Goal: Information Seeking & Learning: Learn about a topic

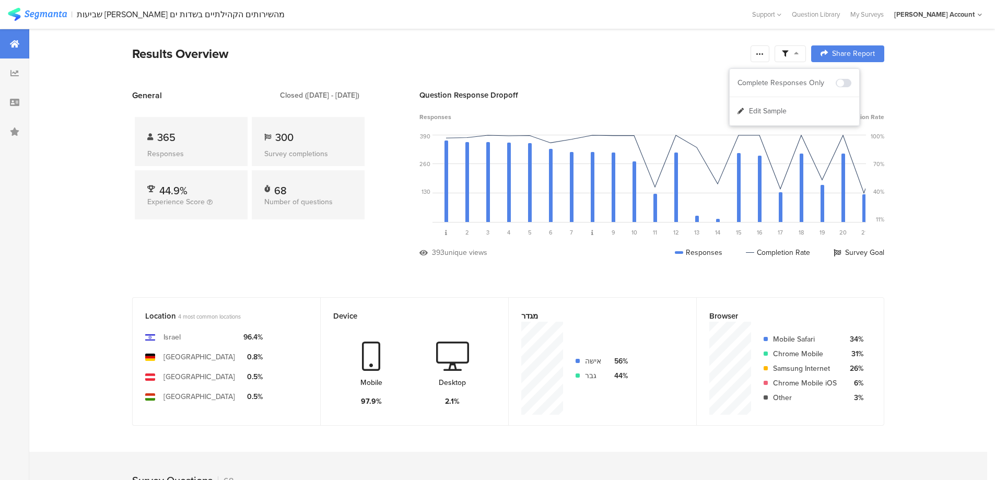
scroll to position [835, 0]
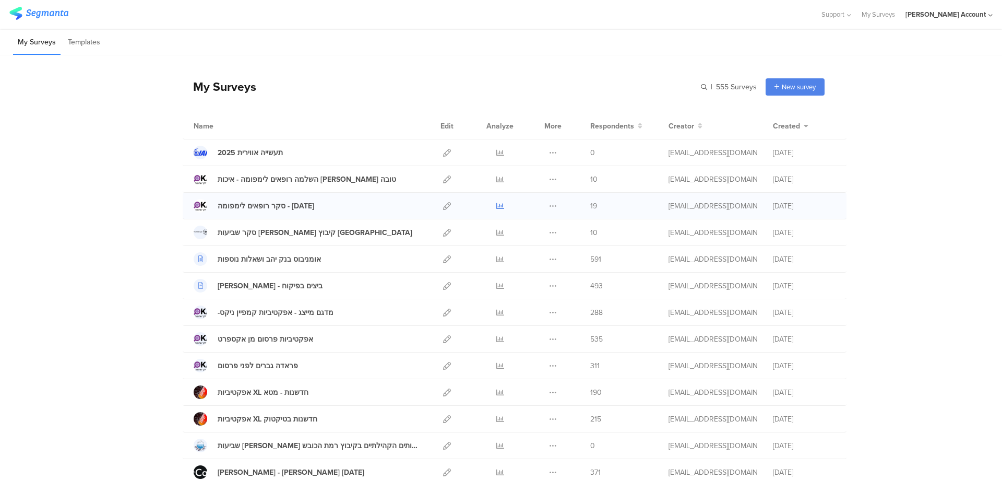
click at [496, 203] on icon at bounding box center [500, 206] width 8 height 8
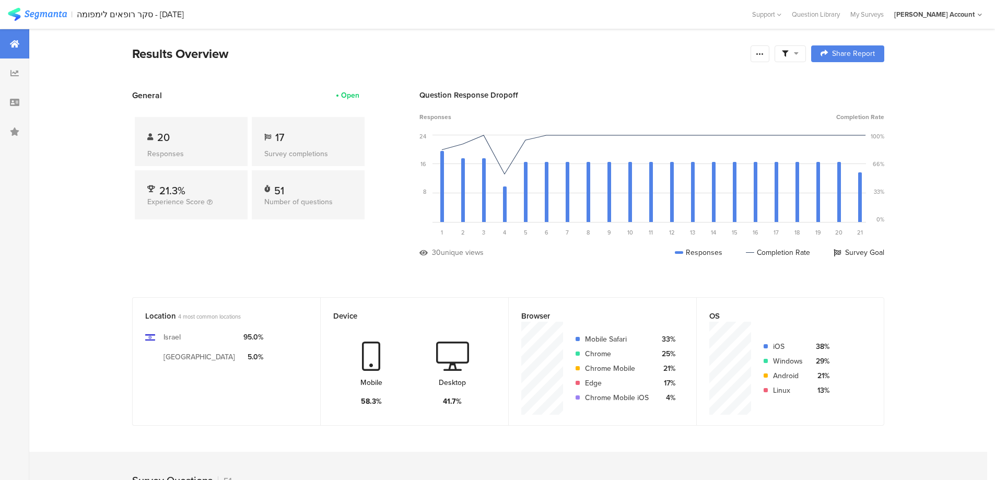
click at [790, 49] on span at bounding box center [790, 53] width 17 height 9
click at [846, 79] on span at bounding box center [843, 83] width 16 height 8
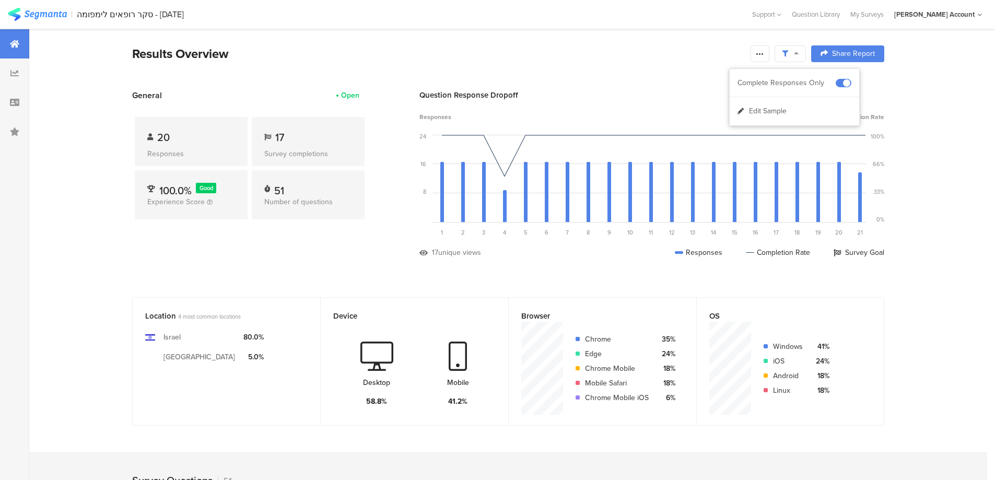
click at [762, 52] on icon at bounding box center [759, 54] width 8 height 8
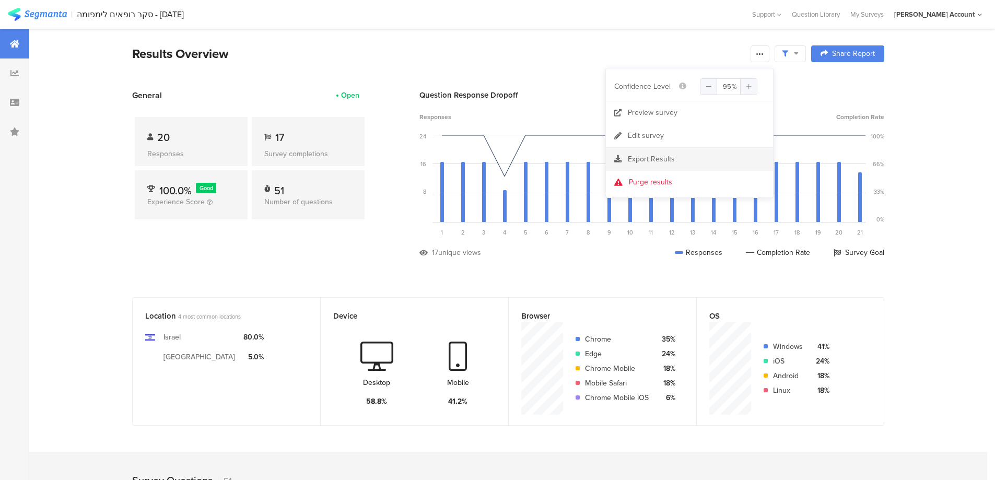
click at [656, 159] on span "Export Results" at bounding box center [651, 158] width 47 height 11
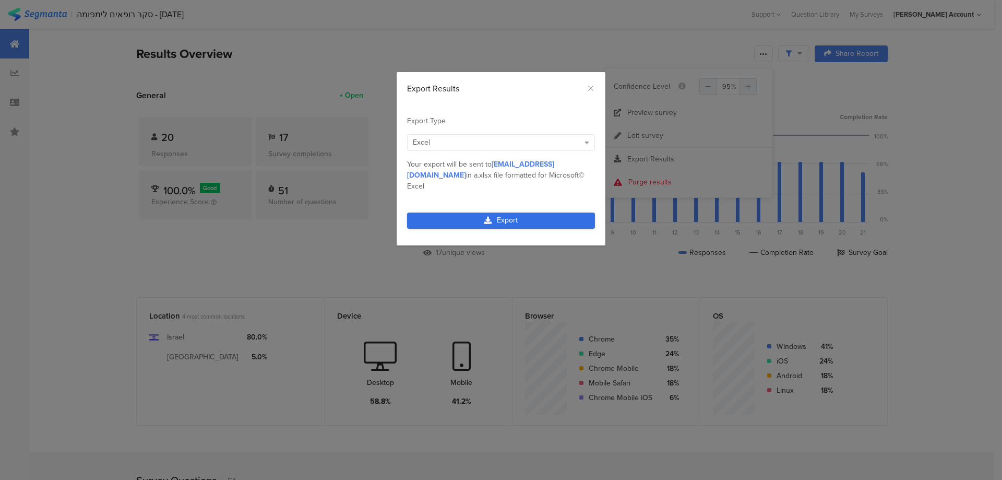
click at [558, 212] on link "Export" at bounding box center [501, 220] width 188 height 16
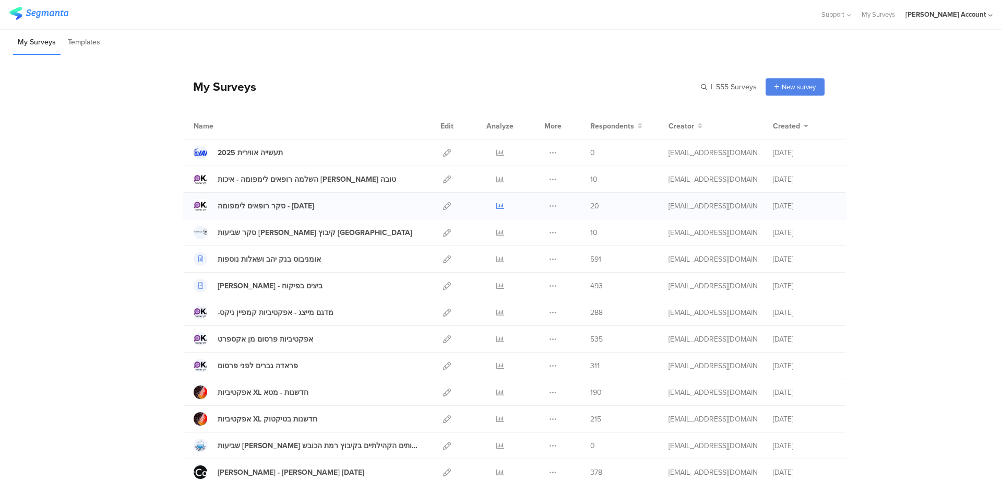
click at [496, 205] on icon at bounding box center [500, 206] width 8 height 8
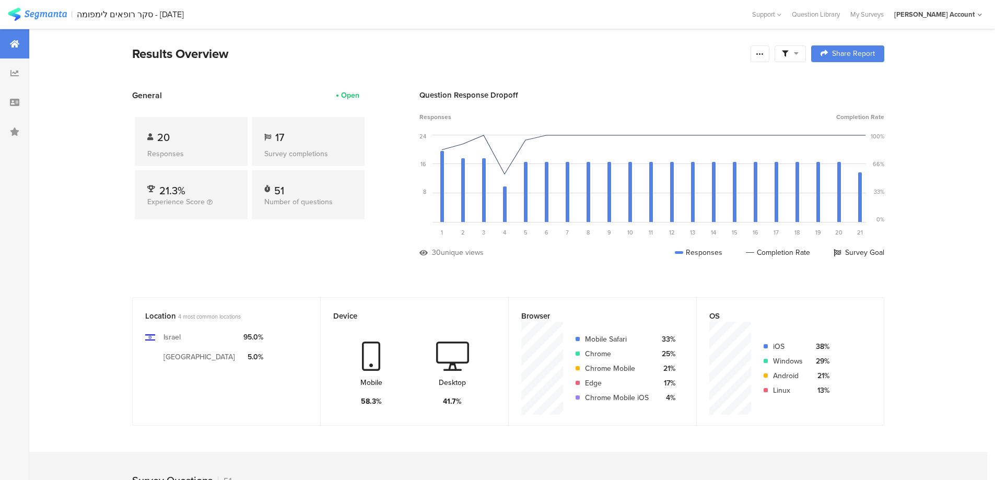
click at [789, 56] on span at bounding box center [790, 53] width 17 height 9
click at [847, 81] on span at bounding box center [843, 83] width 16 height 8
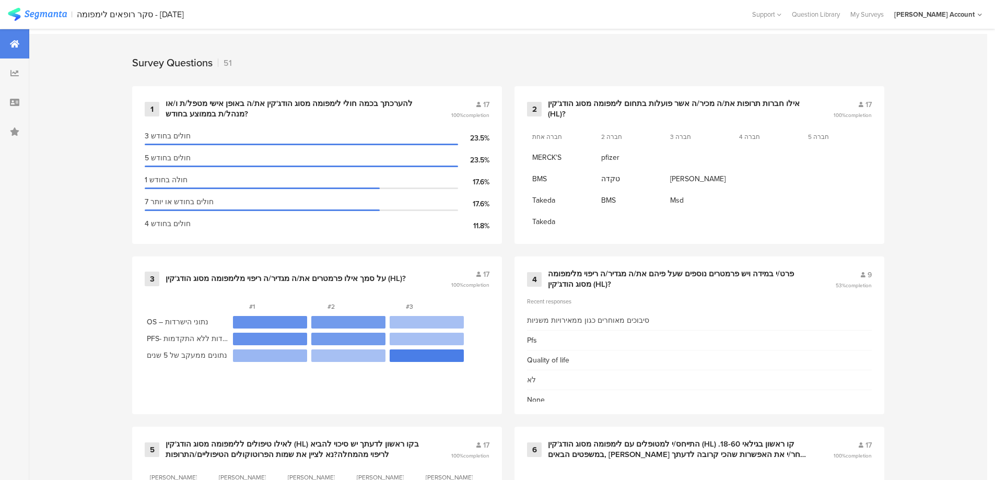
scroll to position [487, 0]
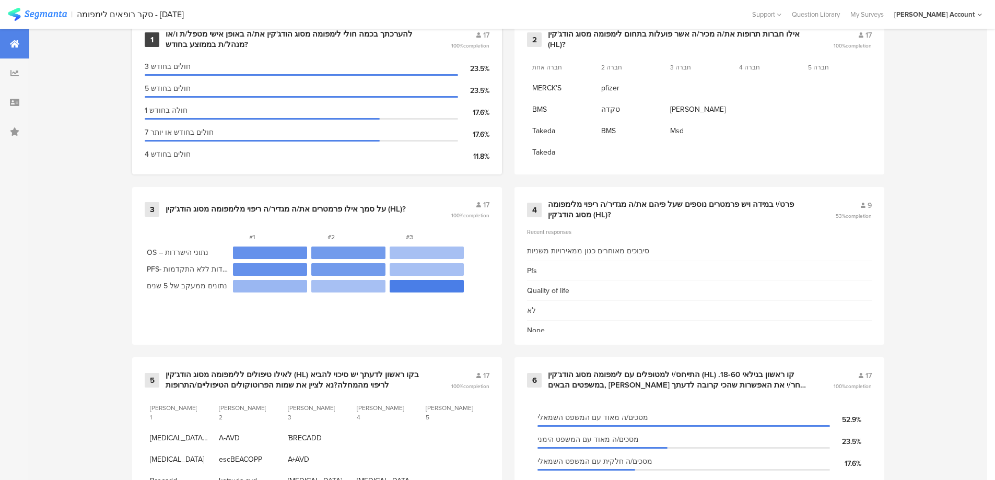
click at [279, 38] on div "להערכתך בכמה חולי לימפומה מסוג הודג'קין את/ה באופן אישי מטפל/ת ו/או מנהל/ת בממו…" at bounding box center [295, 39] width 260 height 20
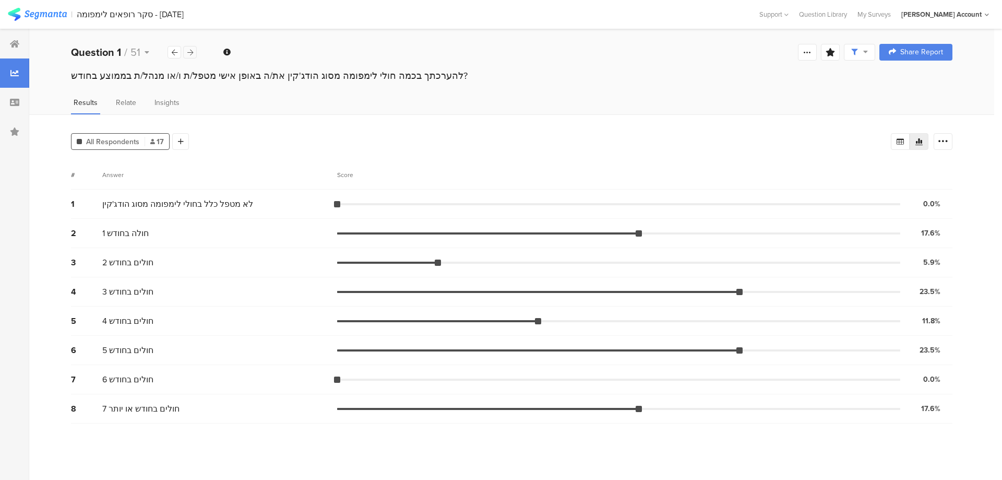
click at [190, 50] on icon at bounding box center [190, 52] width 6 height 7
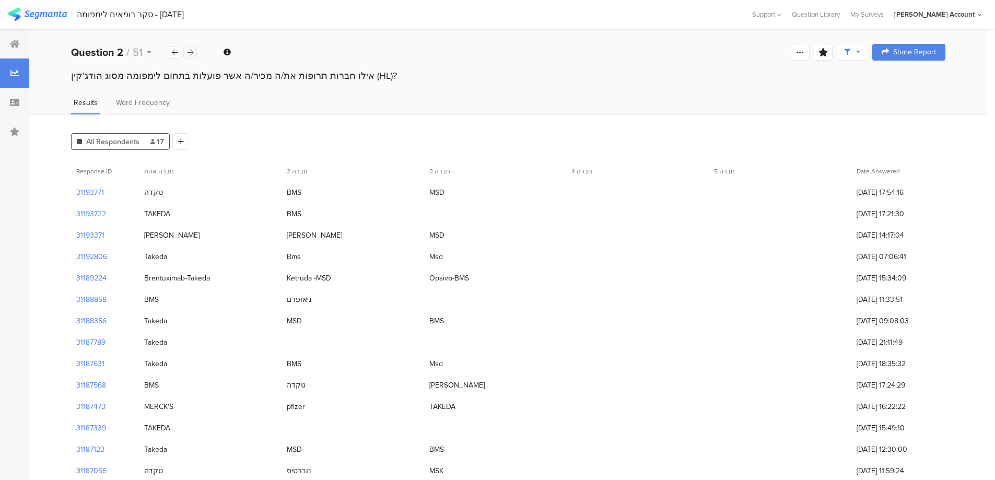
click at [190, 50] on icon at bounding box center [190, 52] width 6 height 7
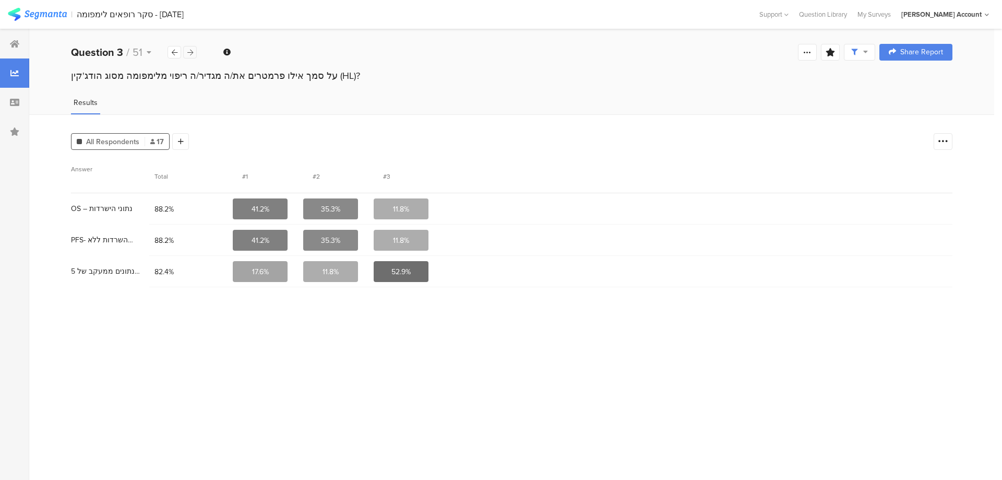
click at [190, 50] on icon at bounding box center [190, 52] width 6 height 7
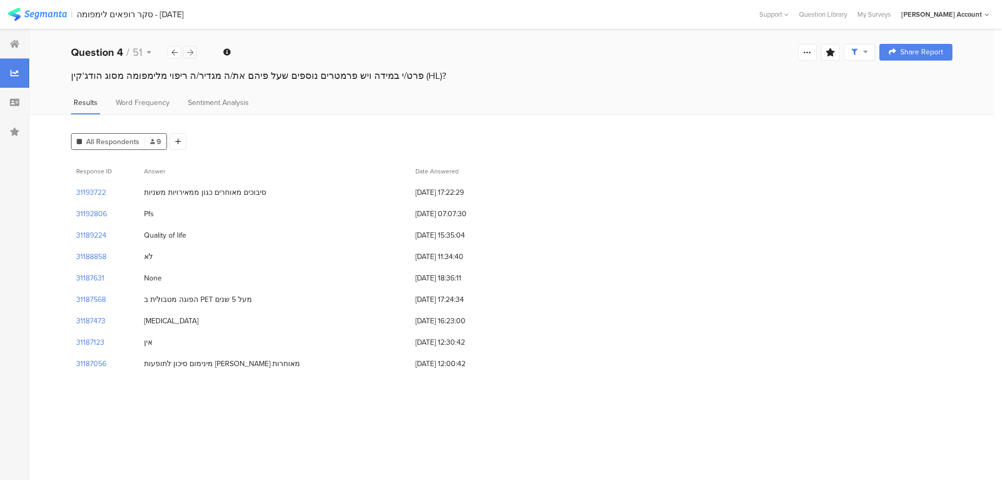
click at [190, 50] on icon at bounding box center [190, 52] width 6 height 7
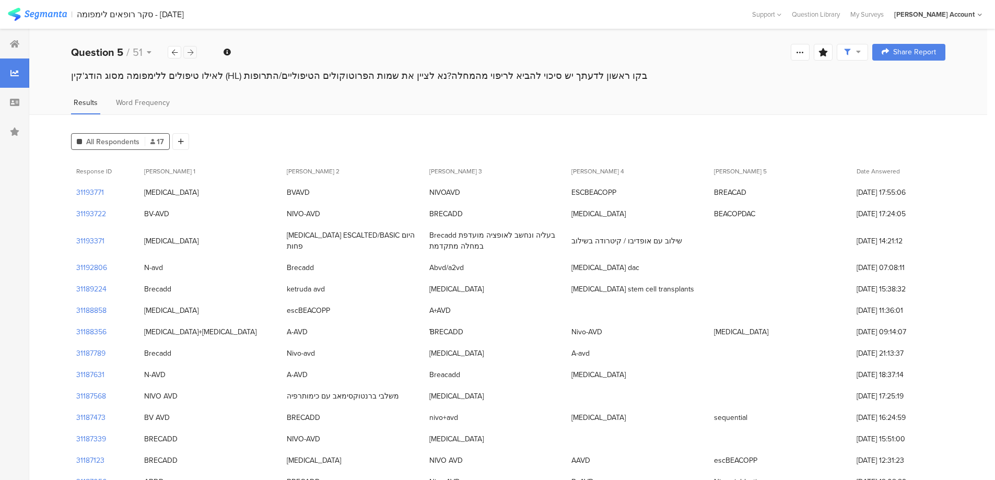
click at [190, 50] on icon at bounding box center [190, 52] width 6 height 7
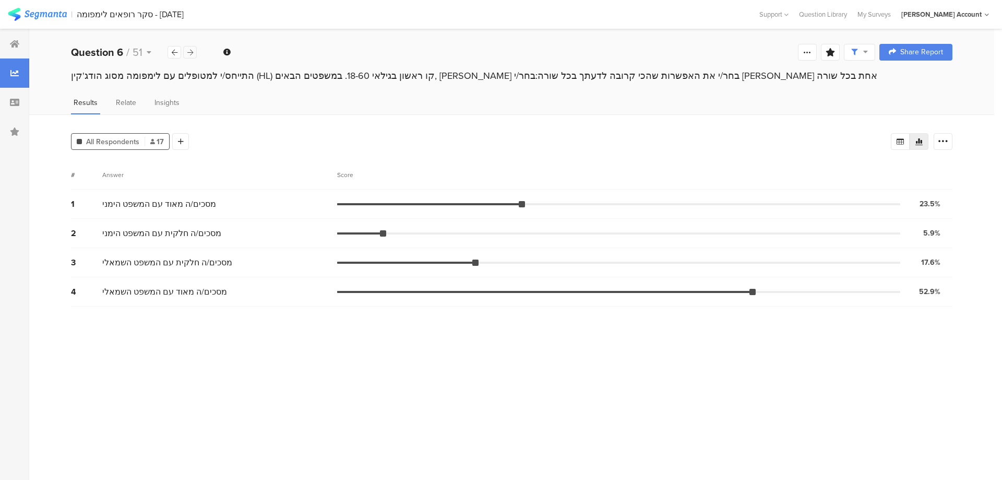
click at [190, 50] on icon at bounding box center [190, 52] width 6 height 7
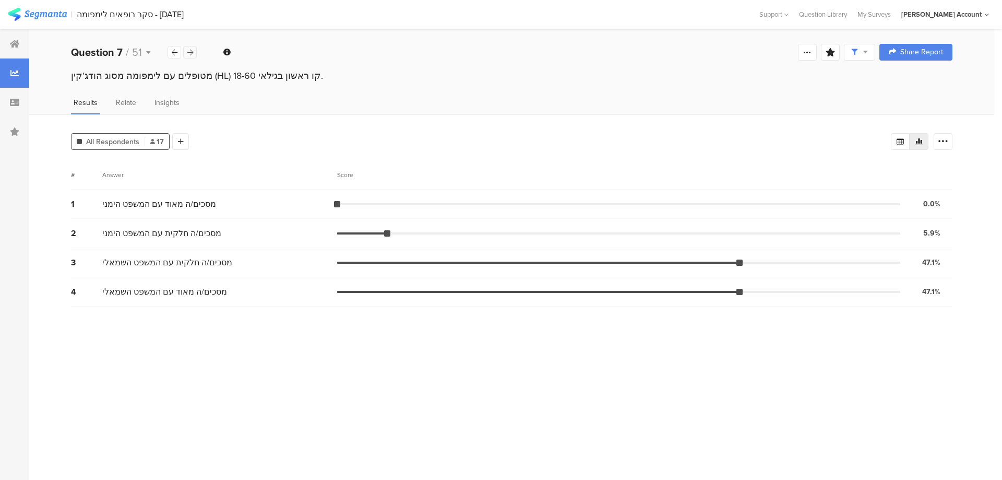
click at [190, 50] on icon at bounding box center [190, 52] width 6 height 7
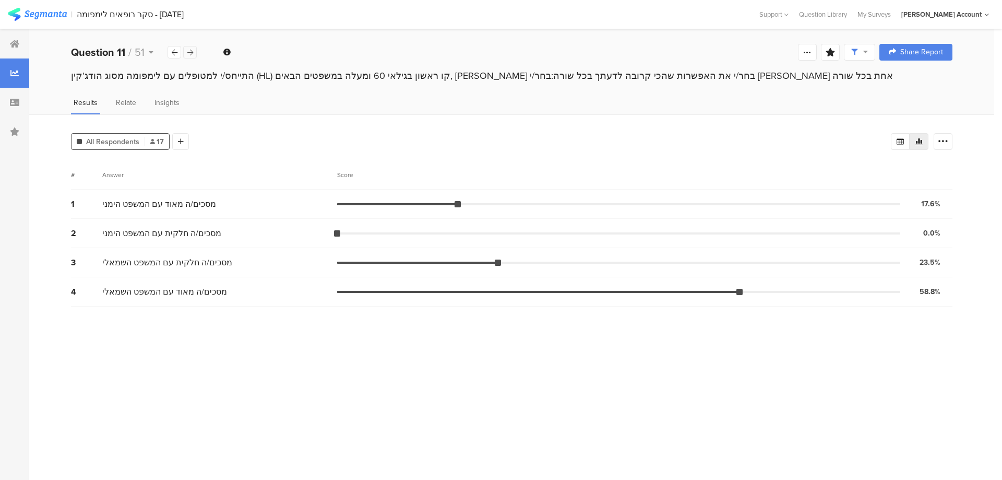
click at [190, 50] on icon at bounding box center [190, 52] width 6 height 7
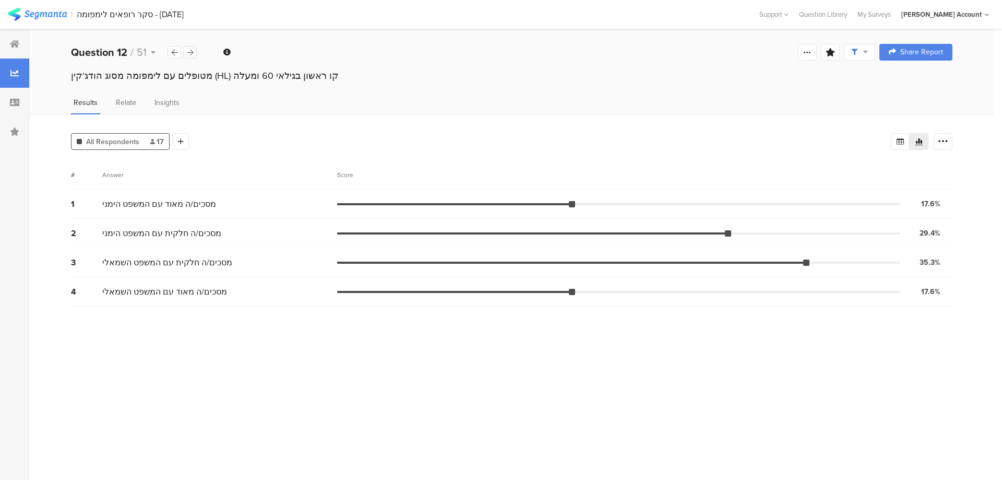
click at [190, 54] on icon at bounding box center [190, 52] width 6 height 7
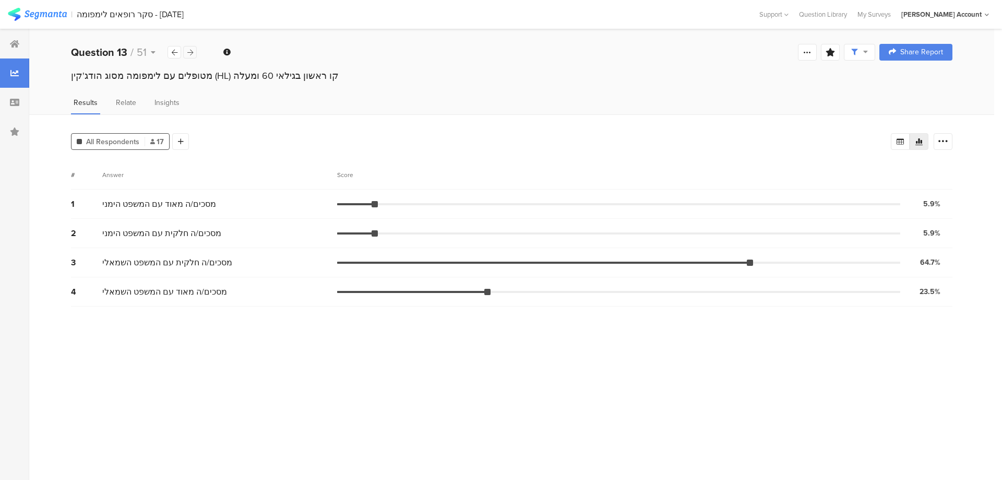
click at [190, 54] on icon at bounding box center [190, 52] width 6 height 7
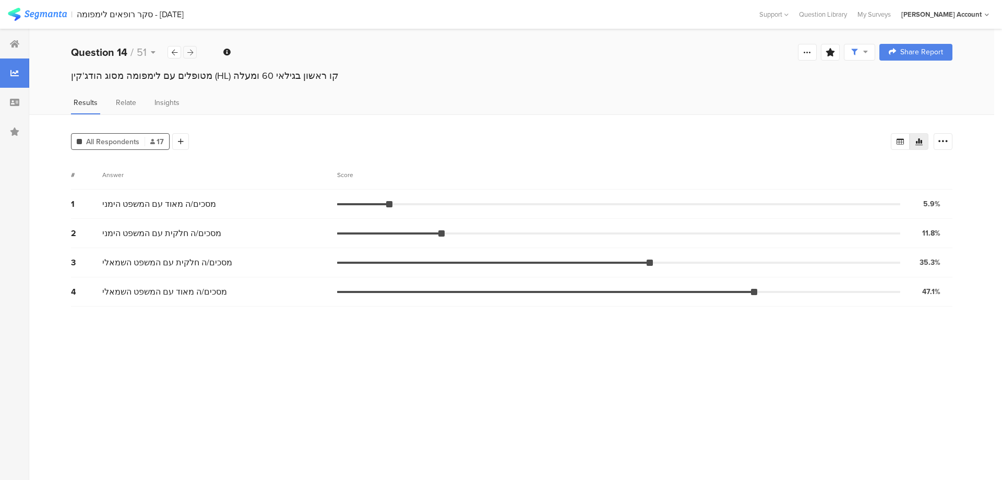
click at [190, 54] on icon at bounding box center [190, 52] width 6 height 7
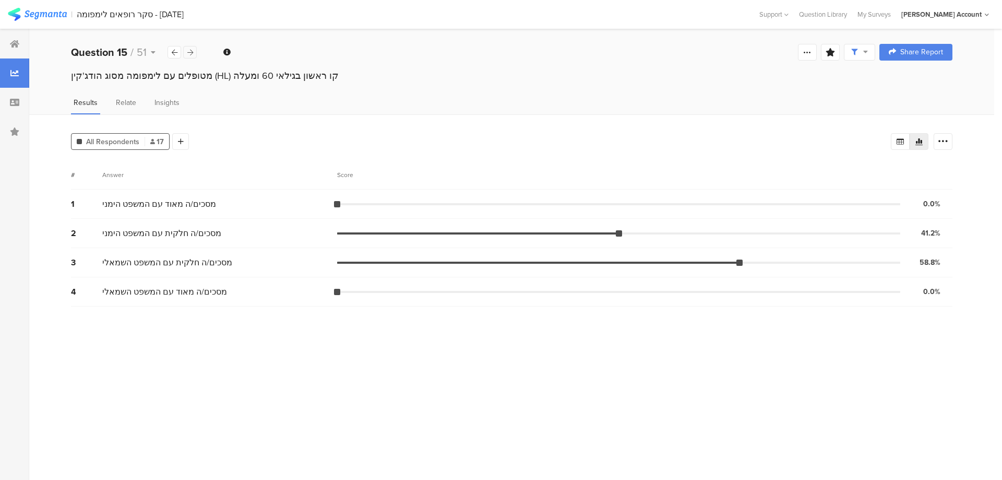
click at [190, 54] on icon at bounding box center [190, 52] width 6 height 7
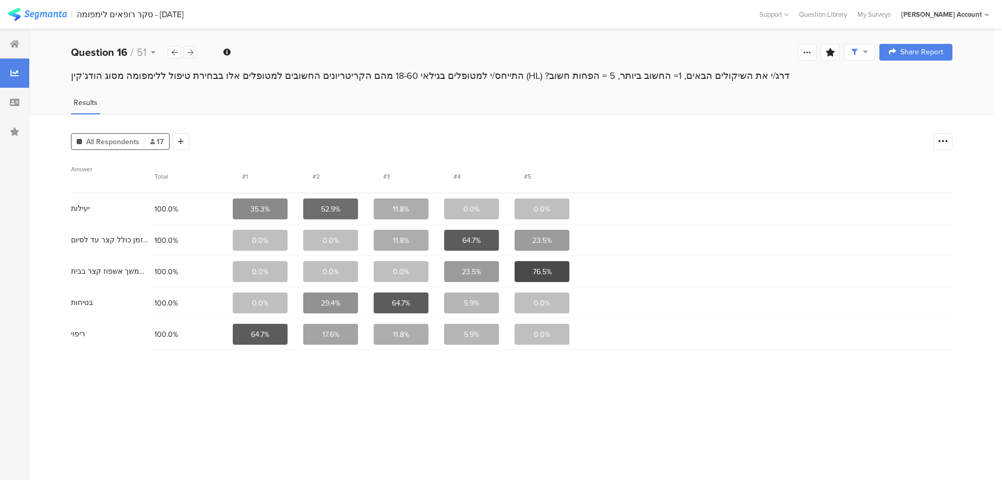
click at [190, 54] on icon at bounding box center [190, 52] width 6 height 7
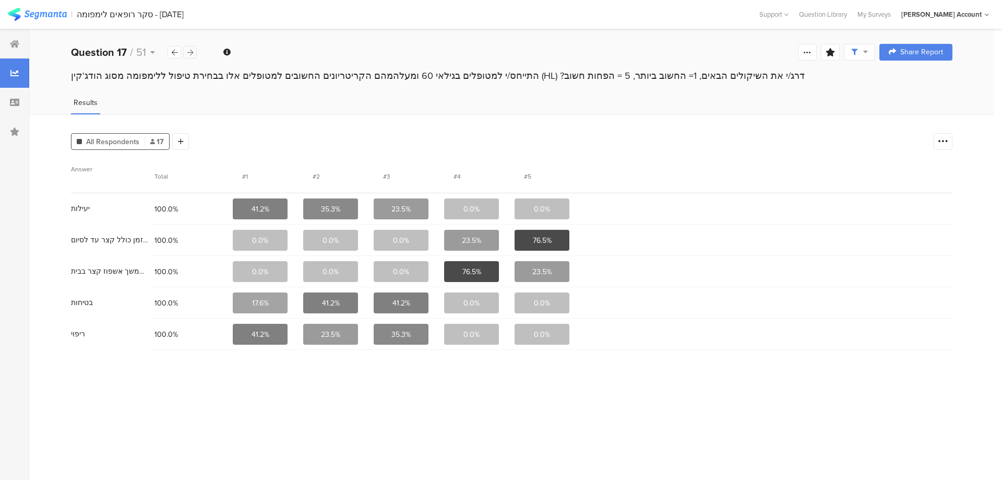
click at [190, 54] on icon at bounding box center [190, 52] width 6 height 7
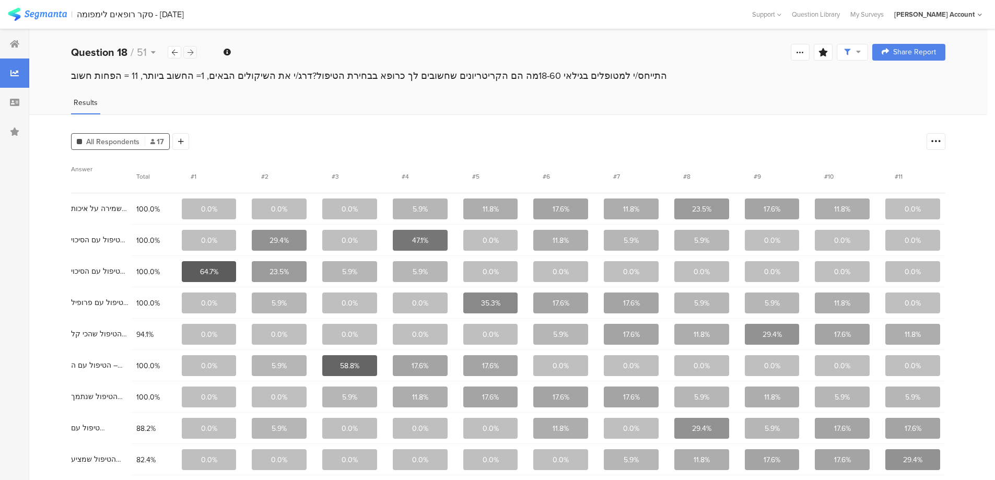
click at [190, 54] on icon at bounding box center [190, 52] width 6 height 7
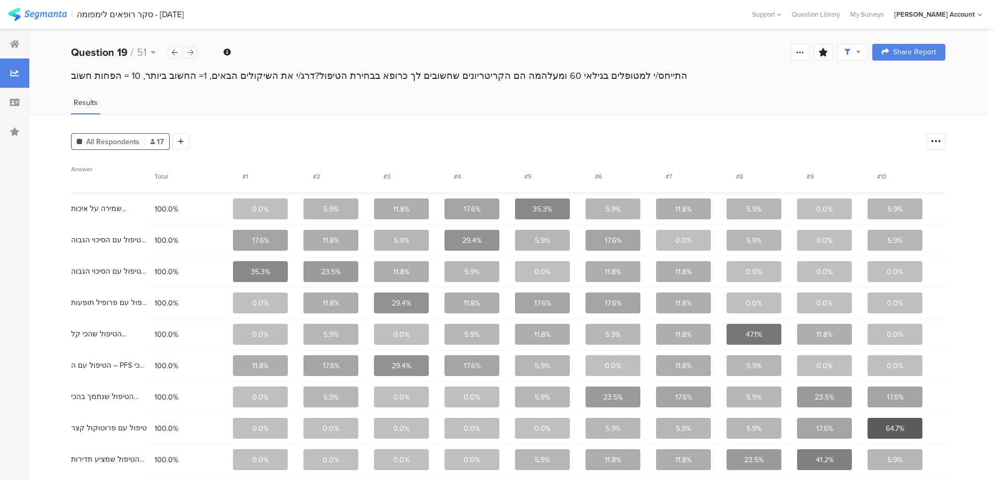
click at [190, 54] on icon at bounding box center [190, 52] width 6 height 7
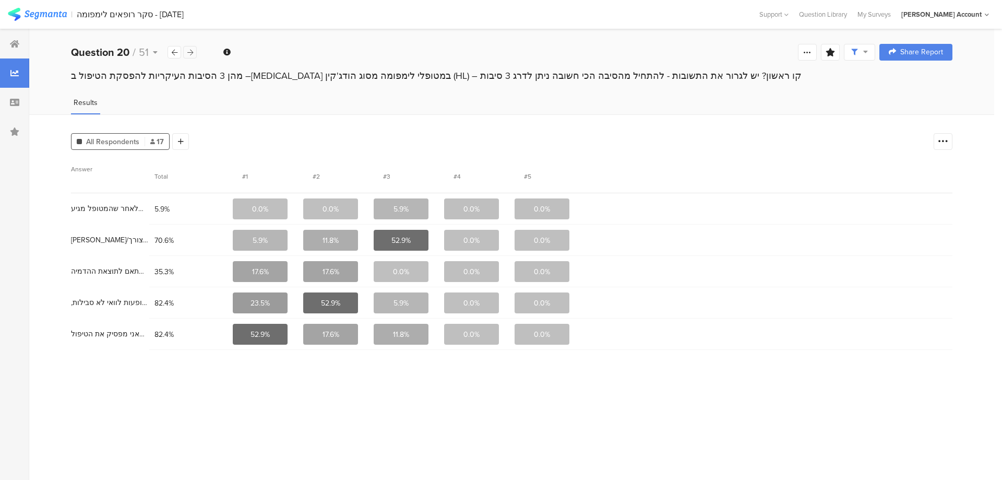
click at [190, 54] on icon at bounding box center [190, 52] width 6 height 7
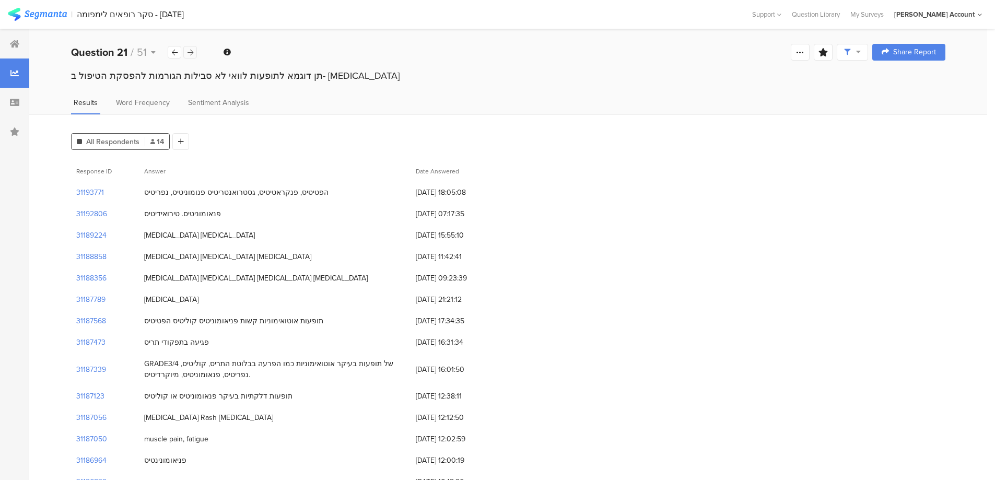
click at [190, 54] on icon at bounding box center [190, 52] width 6 height 7
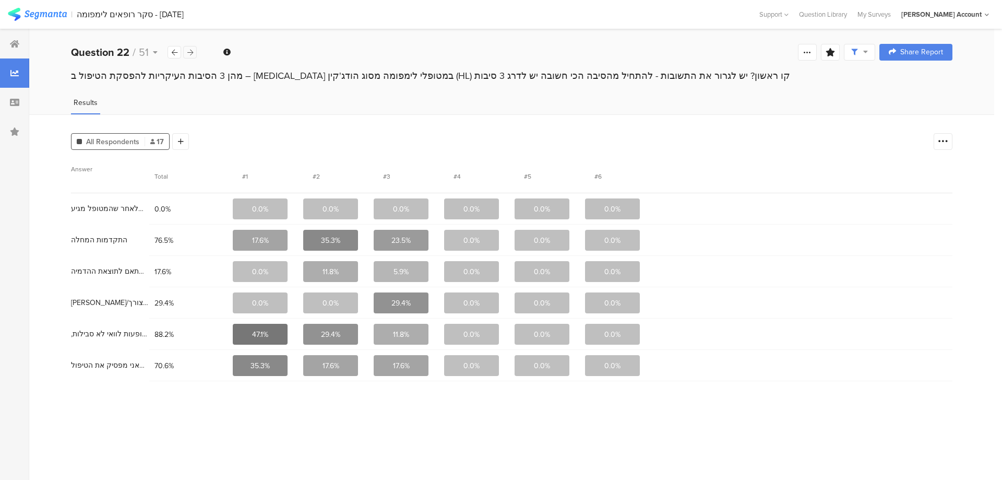
click at [190, 54] on icon at bounding box center [190, 52] width 6 height 7
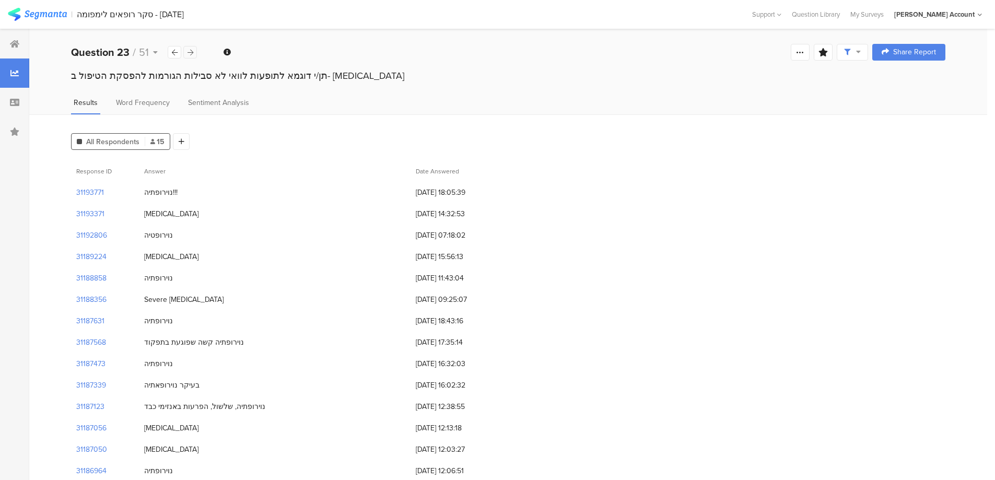
click at [190, 54] on icon at bounding box center [190, 52] width 6 height 7
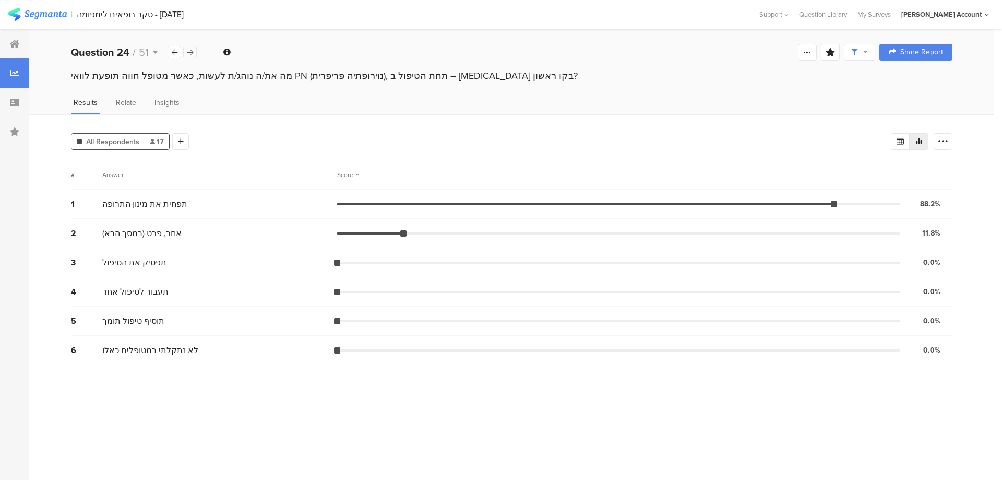
click at [190, 54] on icon at bounding box center [190, 52] width 6 height 7
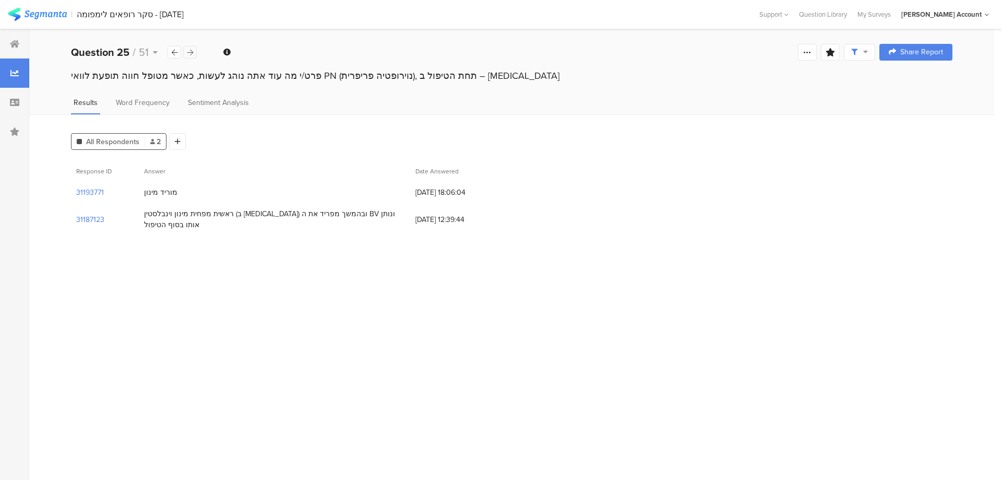
click at [190, 54] on icon at bounding box center [190, 52] width 6 height 7
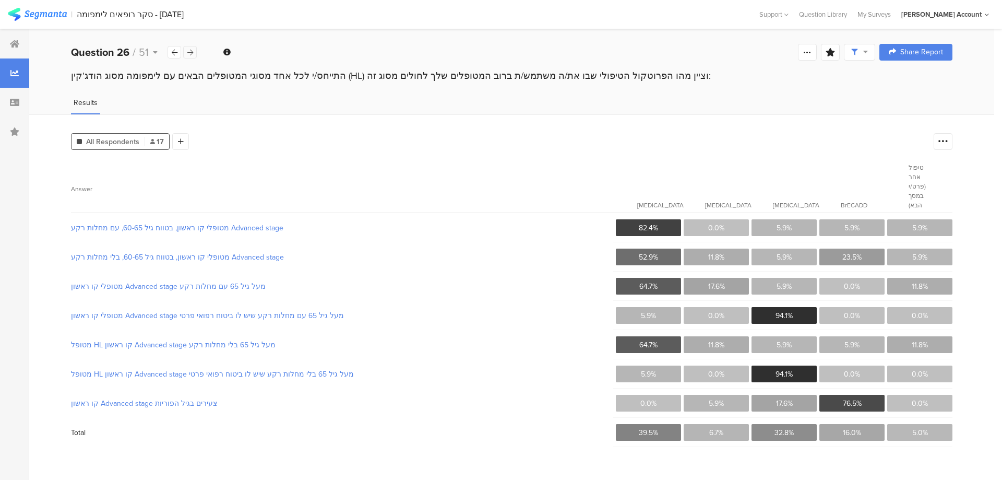
click at [190, 54] on icon at bounding box center [190, 52] width 6 height 7
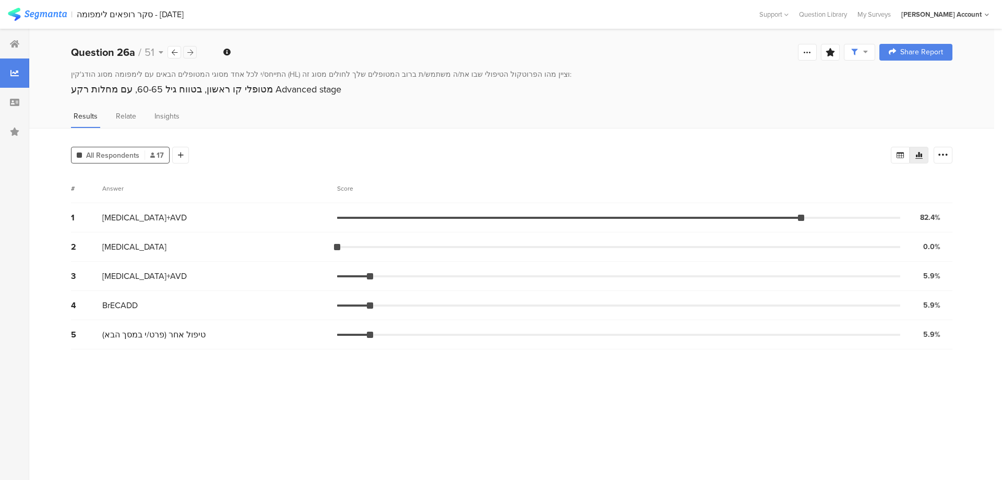
click at [190, 54] on icon at bounding box center [190, 52] width 6 height 7
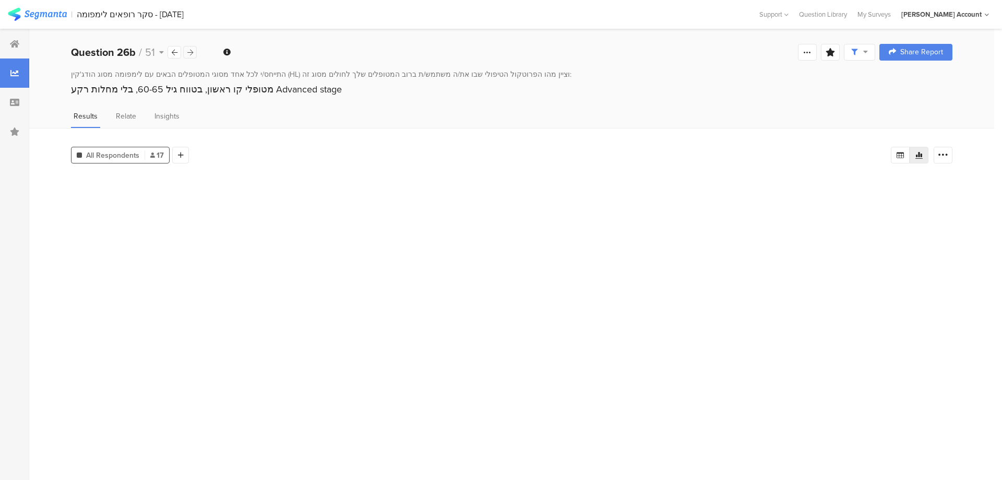
click at [190, 54] on icon at bounding box center [190, 52] width 6 height 7
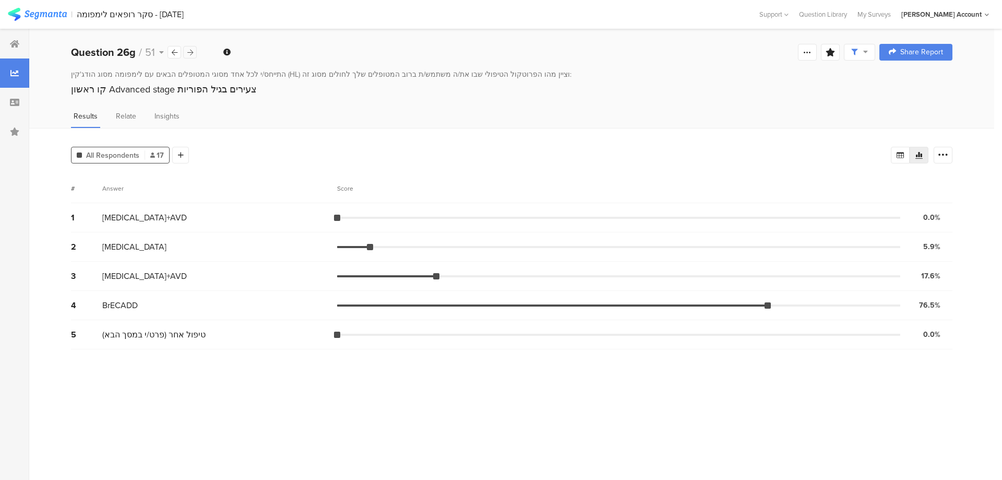
click at [190, 54] on icon at bounding box center [190, 52] width 6 height 7
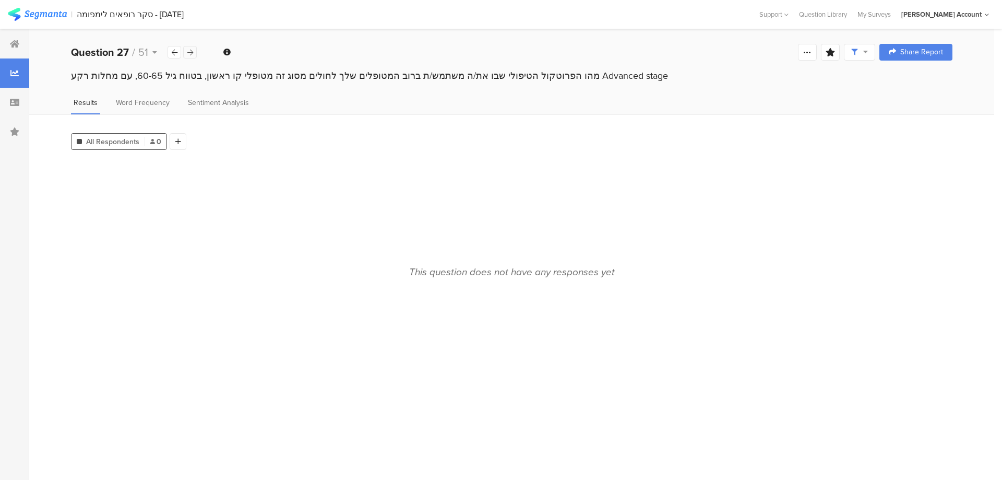
click at [190, 54] on icon at bounding box center [190, 52] width 6 height 7
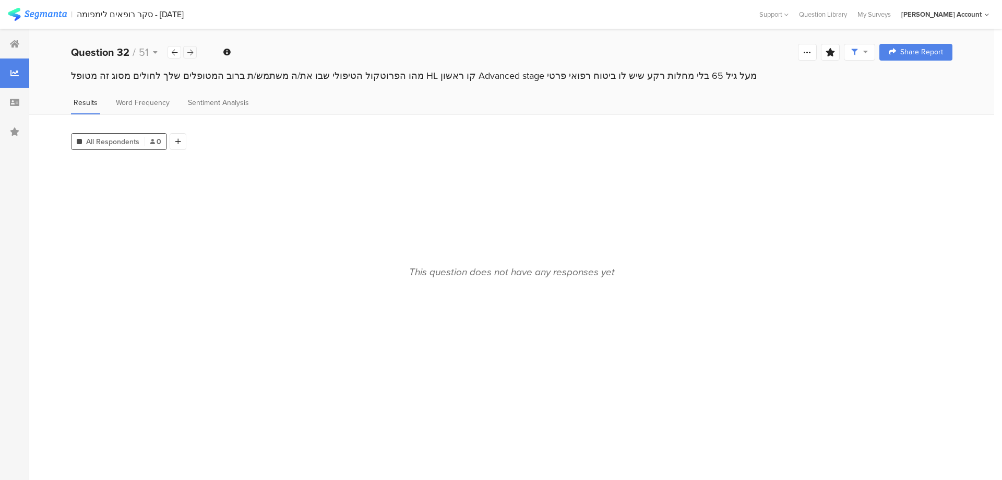
click at [190, 54] on icon at bounding box center [190, 52] width 6 height 7
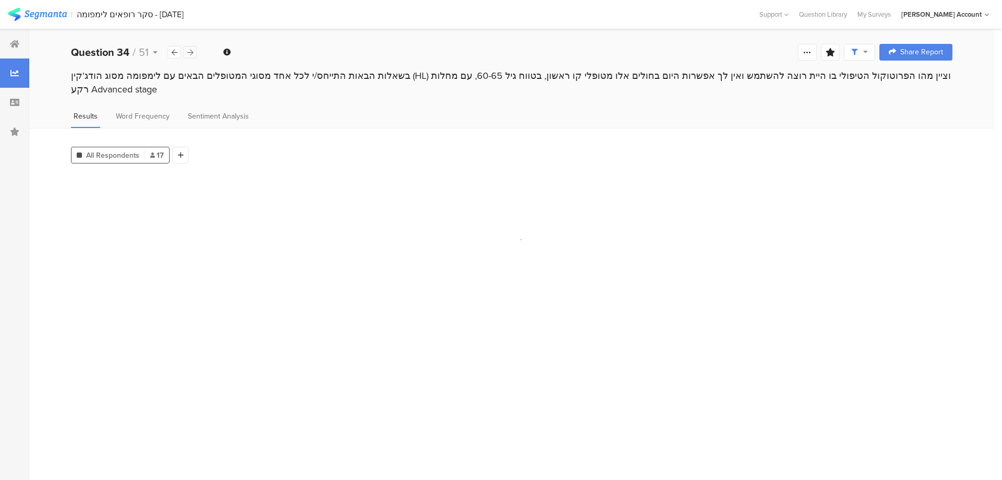
click at [190, 54] on icon at bounding box center [190, 52] width 6 height 7
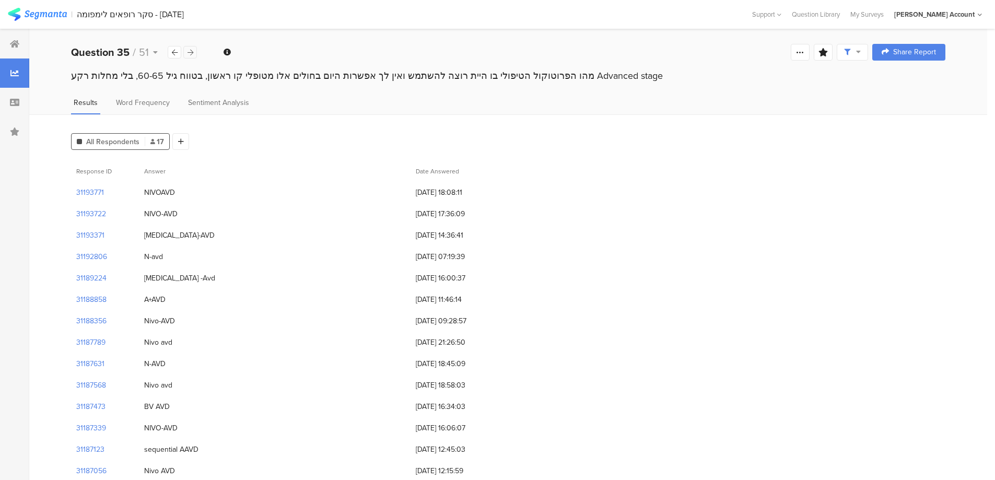
click at [190, 54] on icon at bounding box center [190, 52] width 6 height 7
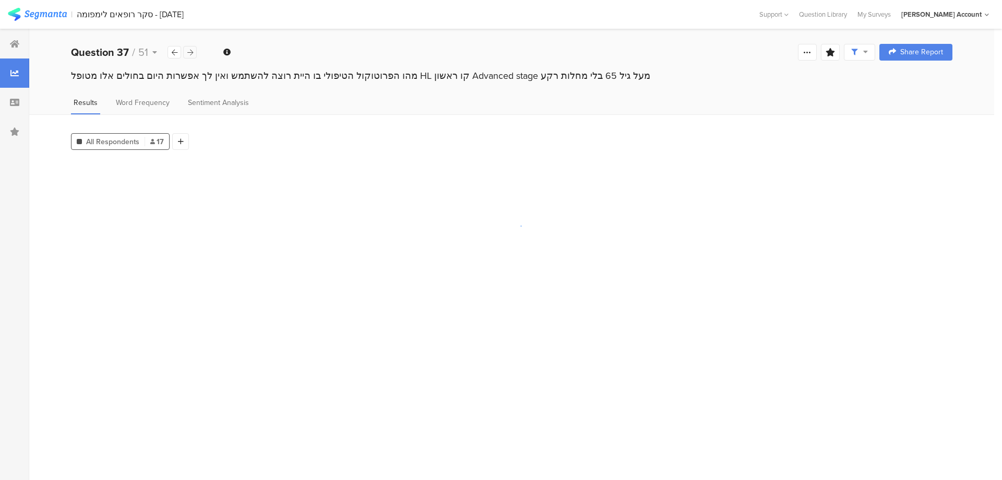
click at [190, 54] on icon at bounding box center [190, 52] width 6 height 7
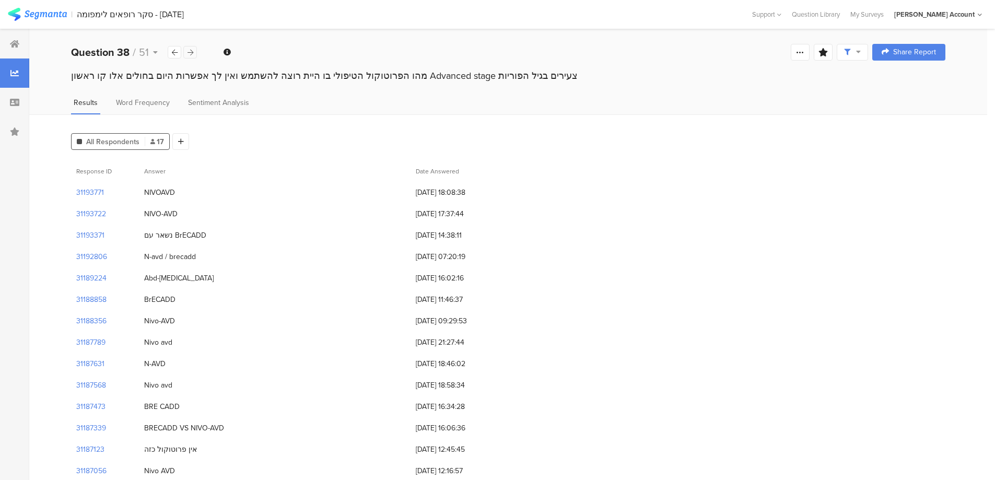
click at [190, 54] on icon at bounding box center [190, 52] width 6 height 7
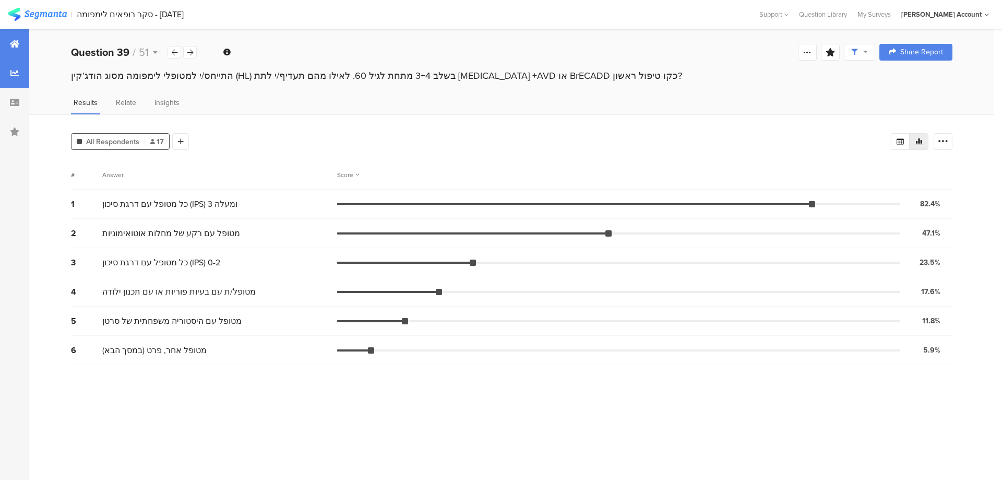
click at [16, 44] on icon at bounding box center [14, 44] width 9 height 8
